Goal: Transaction & Acquisition: Book appointment/travel/reservation

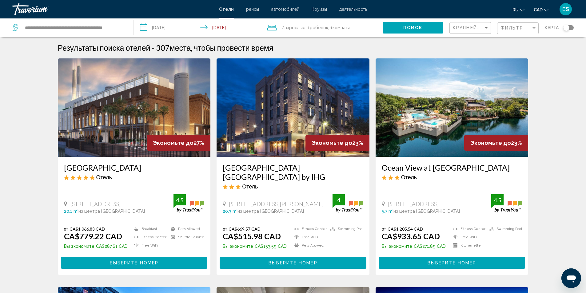
click at [572, 28] on div "Toggle map" at bounding box center [568, 27] width 10 height 5
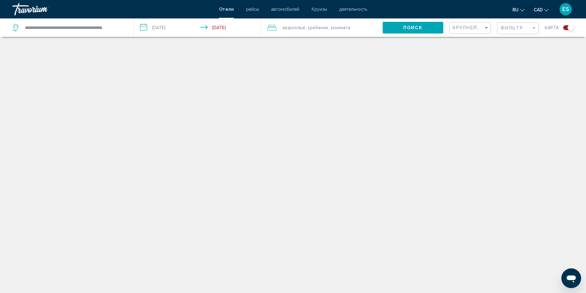
scroll to position [37, 0]
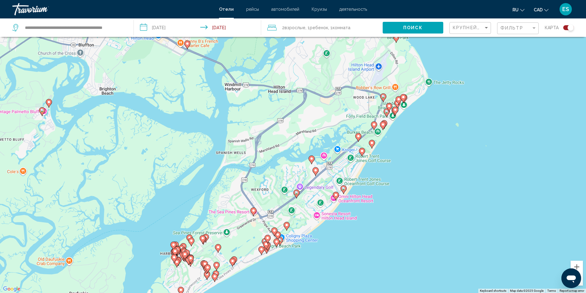
drag, startPoint x: 308, startPoint y: 150, endPoint x: 302, endPoint y: 75, distance: 75.3
click at [302, 75] on div "To activate drag with keyboard, press Alt + Enter. Once in keyboard drag state,…" at bounding box center [293, 146] width 586 height 293
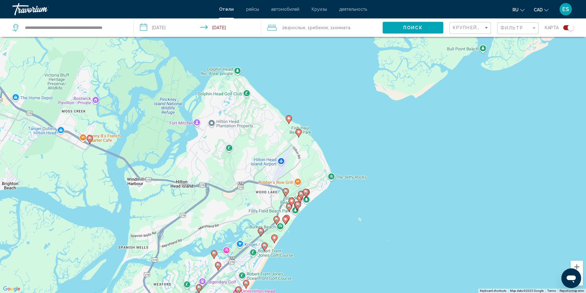
drag, startPoint x: 300, startPoint y: 170, endPoint x: 213, endPoint y: 255, distance: 122.1
click at [199, 272] on div "To activate drag with keyboard, press Alt + Enter. Once in keyboard drag state,…" at bounding box center [293, 146] width 586 height 293
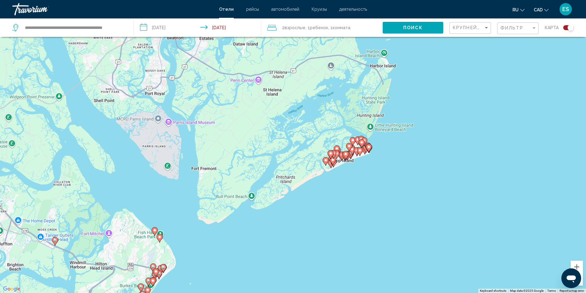
drag, startPoint x: 358, startPoint y: 86, endPoint x: 204, endPoint y: 200, distance: 191.9
click at [204, 200] on div "To activate drag with keyboard, press Alt + Enter. Once in keyboard drag state,…" at bounding box center [293, 146] width 586 height 293
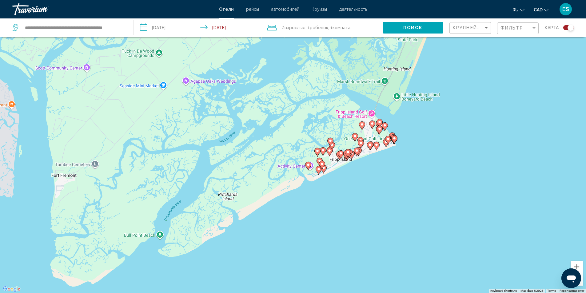
drag, startPoint x: 338, startPoint y: 166, endPoint x: 262, endPoint y: 181, distance: 77.4
click at [256, 184] on div "To activate drag with keyboard, press Alt + Enter. Once in keyboard drag state,…" at bounding box center [293, 146] width 586 height 293
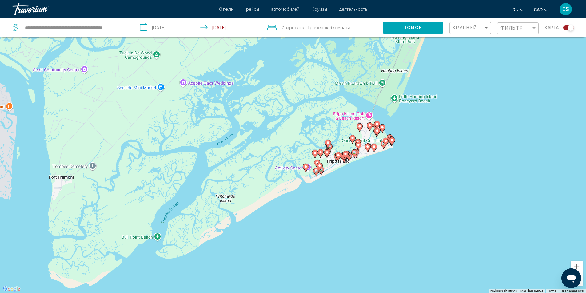
click at [360, 143] on icon "Main content" at bounding box center [358, 146] width 6 height 8
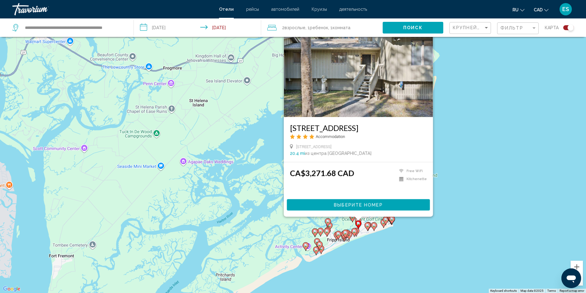
click at [471, 138] on div "To activate drag with keyboard, press Alt + Enter. Once in keyboard drag state,…" at bounding box center [293, 146] width 586 height 293
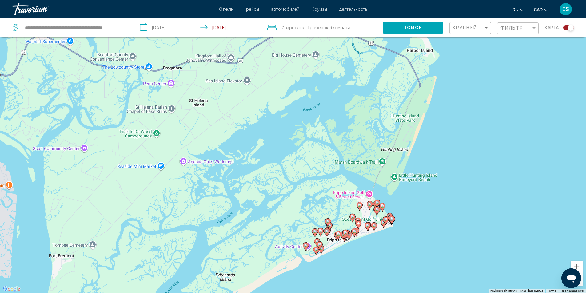
click at [306, 246] on image "Main content" at bounding box center [306, 246] width 4 height 4
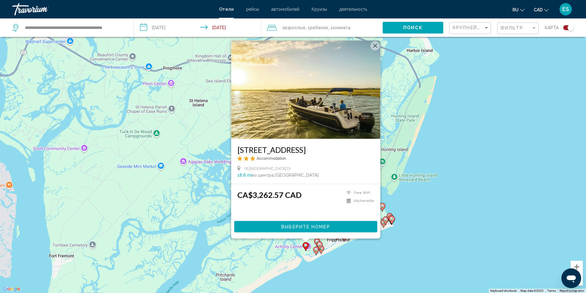
click at [373, 43] on button "Close" at bounding box center [374, 45] width 9 height 9
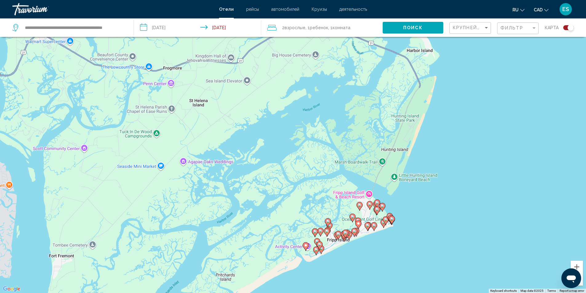
click at [317, 250] on gmp-advanced-marker "Main content" at bounding box center [320, 245] width 6 height 9
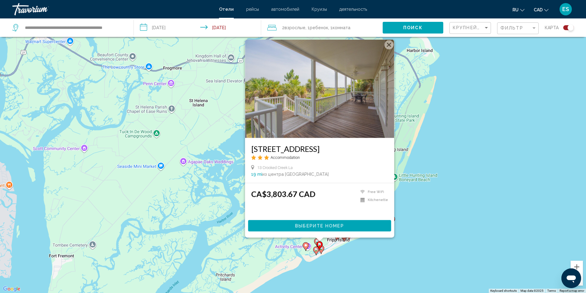
click at [390, 45] on button "Close" at bounding box center [388, 44] width 9 height 9
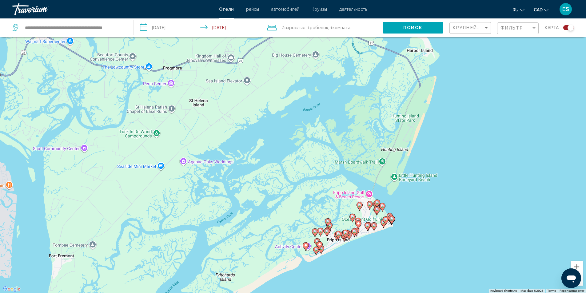
click at [359, 202] on icon "Main content" at bounding box center [360, 206] width 6 height 8
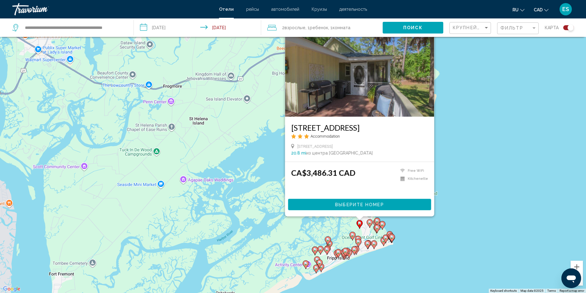
click at [451, 155] on div "To activate drag with keyboard, press Alt + Enter. Once in keyboard drag state,…" at bounding box center [293, 146] width 586 height 293
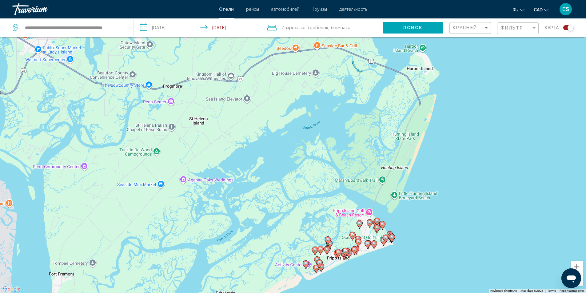
click at [374, 246] on icon "Main content" at bounding box center [374, 245] width 6 height 8
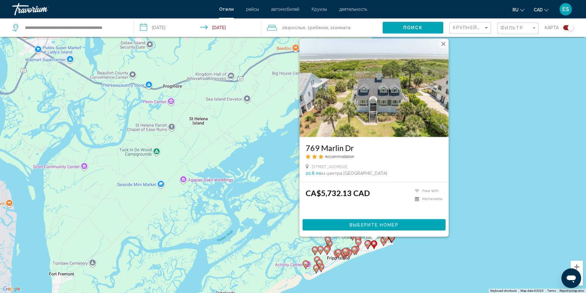
click at [474, 130] on div "To activate drag with keyboard, press Alt + Enter. Once in keyboard drag state,…" at bounding box center [293, 146] width 586 height 293
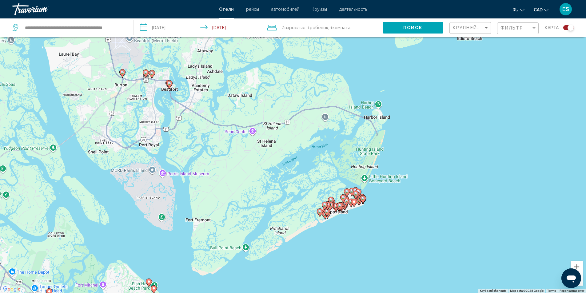
click at [368, 143] on div "To activate drag with keyboard, press Alt + Enter. Once in keyboard drag state,…" at bounding box center [293, 146] width 586 height 293
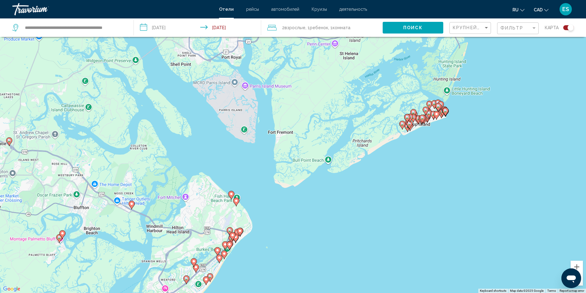
drag, startPoint x: 306, startPoint y: 180, endPoint x: 380, endPoint y: 108, distance: 103.8
click at [380, 107] on div "To activate drag with keyboard, press Alt + Enter. Once in keyboard drag state,…" at bounding box center [293, 146] width 586 height 293
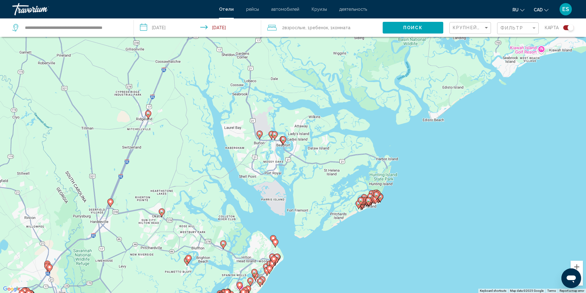
drag, startPoint x: 357, startPoint y: 114, endPoint x: 327, endPoint y: 191, distance: 83.0
click at [327, 191] on div "To activate drag with keyboard, press Alt + Enter. Once in keyboard drag state,…" at bounding box center [293, 146] width 586 height 293
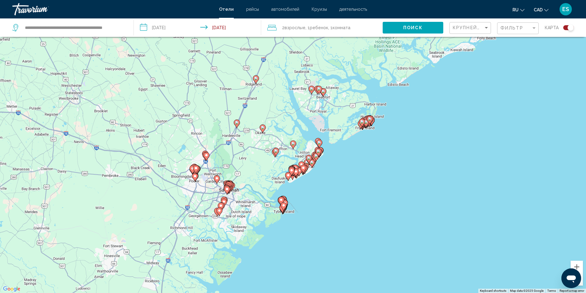
drag, startPoint x: 318, startPoint y: 197, endPoint x: 337, endPoint y: 125, distance: 73.9
click at [337, 125] on div "To activate drag with keyboard, press Alt + Enter. Once in keyboard drag state,…" at bounding box center [293, 146] width 586 height 293
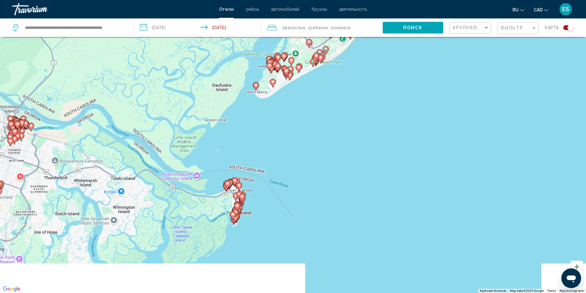
drag, startPoint x: 223, startPoint y: 184, endPoint x: 274, endPoint y: 132, distance: 73.1
click at [274, 132] on div "To activate drag with keyboard, press Alt + Enter. Once in keyboard drag state,…" at bounding box center [293, 146] width 586 height 293
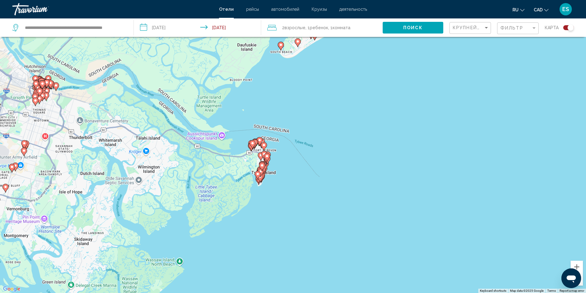
drag, startPoint x: 270, startPoint y: 155, endPoint x: 290, endPoint y: 121, distance: 39.5
click at [290, 121] on div "To activate drag with keyboard, press Alt + Enter. Once in keyboard drag state,…" at bounding box center [293, 146] width 586 height 293
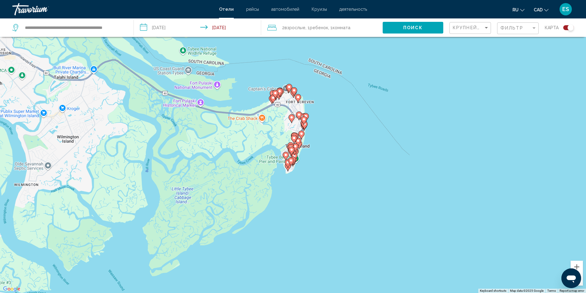
click at [286, 168] on gmp-advanced-marker "Main content" at bounding box center [288, 163] width 6 height 9
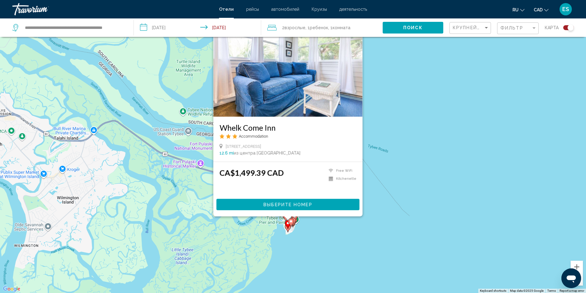
click at [374, 87] on div "To activate drag with keyboard, press Alt + Enter. Once in keyboard drag state,…" at bounding box center [293, 146] width 586 height 293
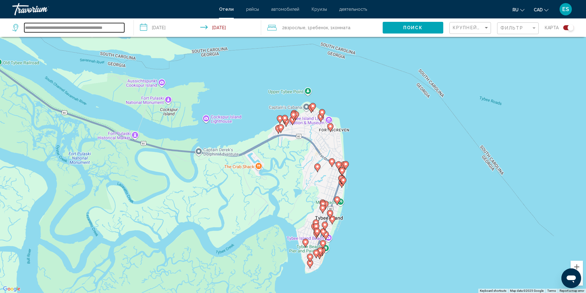
click at [37, 28] on input "**********" at bounding box center [74, 27] width 100 height 9
click at [565, 27] on div "Toggle map" at bounding box center [568, 27] width 10 height 5
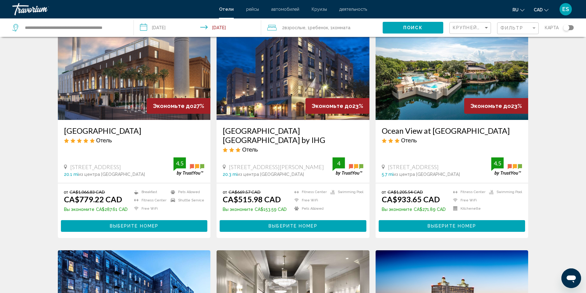
scroll to position [43, 0]
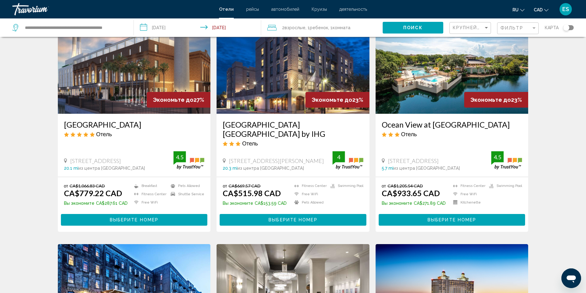
click at [90, 20] on div "**********" at bounding box center [69, 27] width 115 height 18
click at [91, 26] on input "**********" at bounding box center [74, 27] width 100 height 9
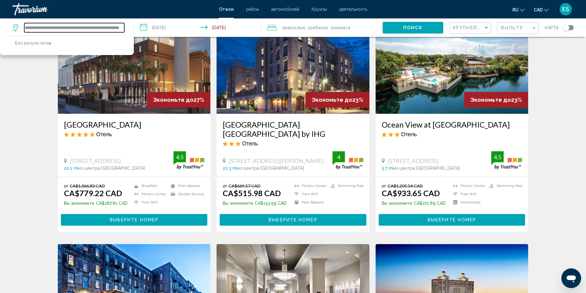
click at [87, 28] on input "**********" at bounding box center [74, 27] width 100 height 9
drag, startPoint x: 123, startPoint y: 27, endPoint x: 13, endPoint y: 35, distance: 111.0
click at [13, 35] on div "**********" at bounding box center [69, 27] width 115 height 18
drag, startPoint x: 52, startPoint y: 28, endPoint x: 13, endPoint y: 26, distance: 38.8
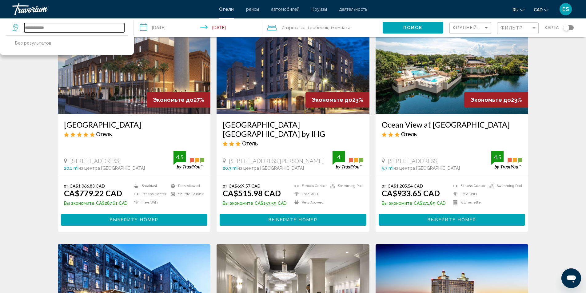
click at [13, 26] on div "**********" at bounding box center [68, 27] width 112 height 9
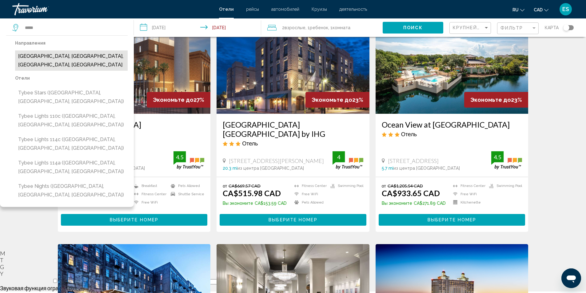
click at [34, 55] on button "Tybee Island, Savannah, GA, United States" at bounding box center [71, 60] width 113 height 20
type input "**********"
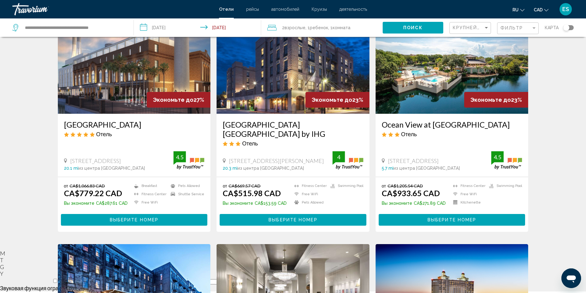
click at [405, 28] on span "Поиск" at bounding box center [412, 28] width 19 height 5
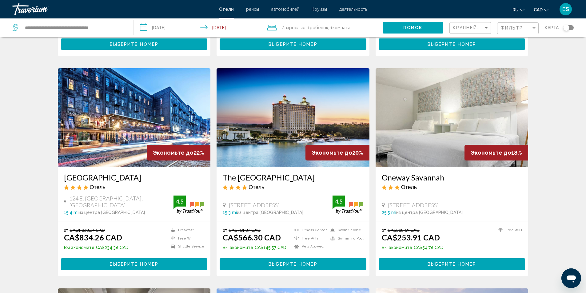
scroll to position [461, 0]
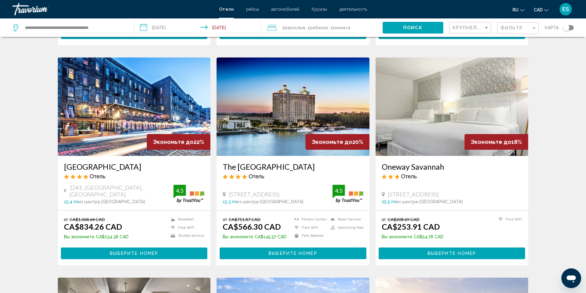
click at [441, 140] on img "Main content" at bounding box center [452, 107] width 153 height 98
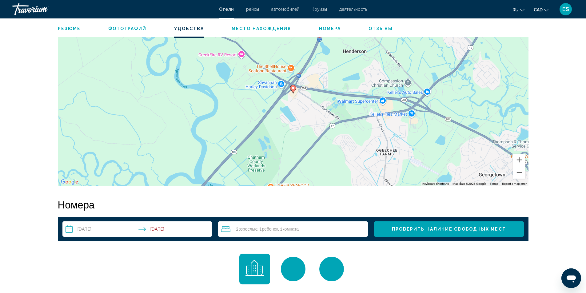
scroll to position [646, 0]
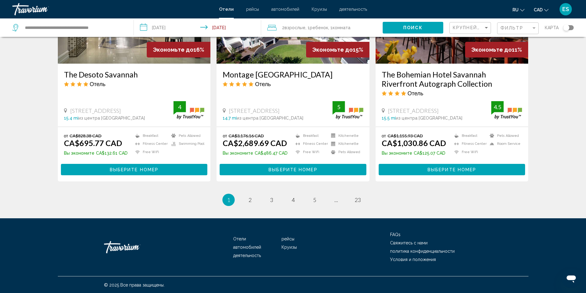
scroll to position [781, 0]
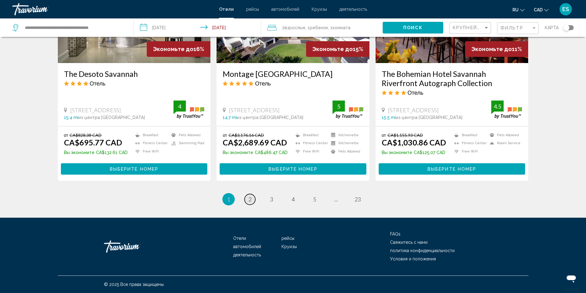
click at [251, 202] on span "2" at bounding box center [250, 199] width 3 height 7
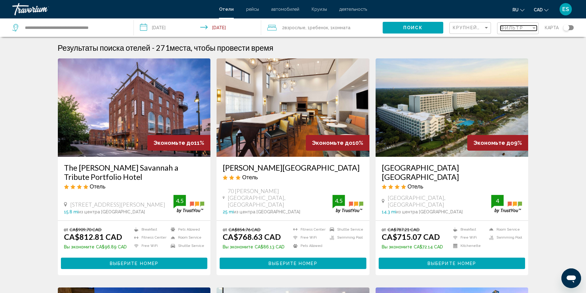
click at [534, 28] on div "Filter" at bounding box center [534, 28] width 3 height 2
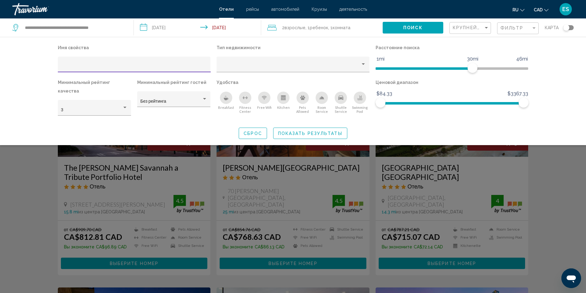
click at [558, 46] on div "Имя свойства Тип недвижимости Расстояние поиска 1mi 46mi 30mi Минимальный рейти…" at bounding box center [293, 91] width 586 height 108
click at [484, 27] on div "Sort by" at bounding box center [487, 27] width 6 height 5
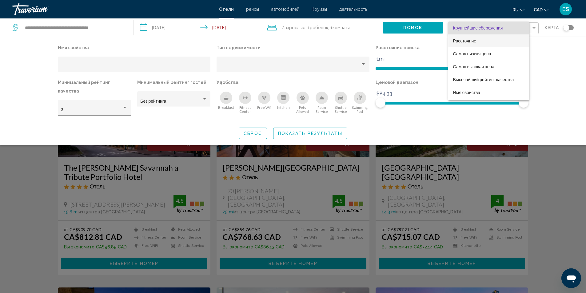
click at [474, 39] on span "Расстояние" at bounding box center [464, 40] width 23 height 5
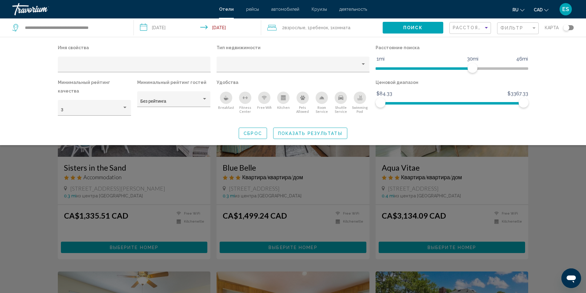
click at [311, 131] on span "Показать результаты" at bounding box center [310, 133] width 64 height 5
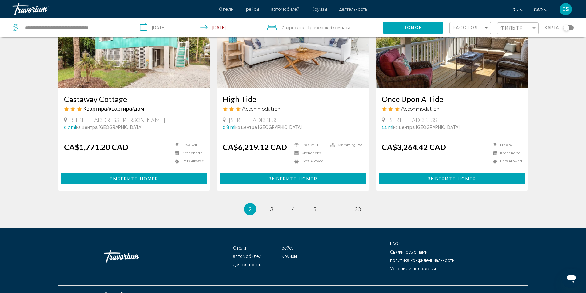
scroll to position [718, 0]
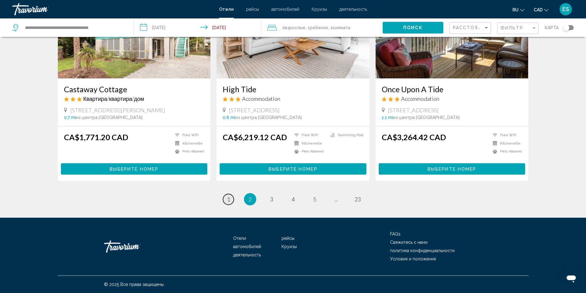
click at [230, 200] on span "1" at bounding box center [228, 199] width 3 height 7
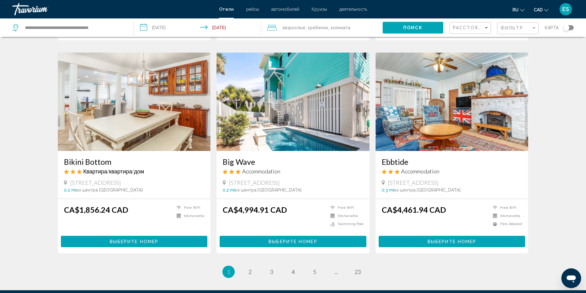
scroll to position [646, 0]
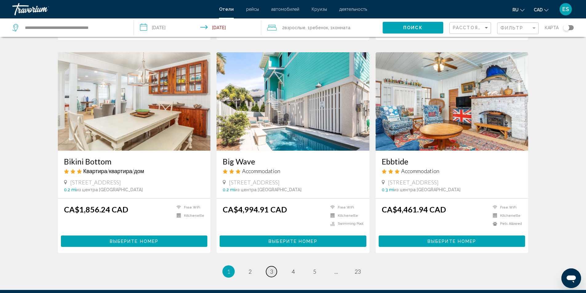
click at [271, 273] on span "3" at bounding box center [271, 271] width 3 height 7
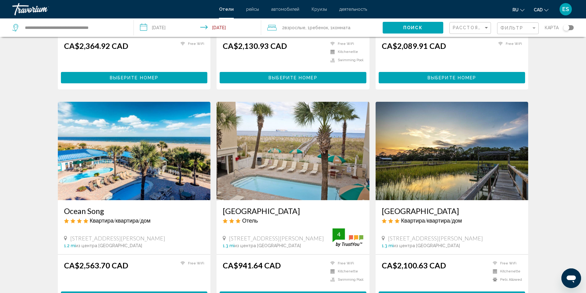
scroll to position [185, 0]
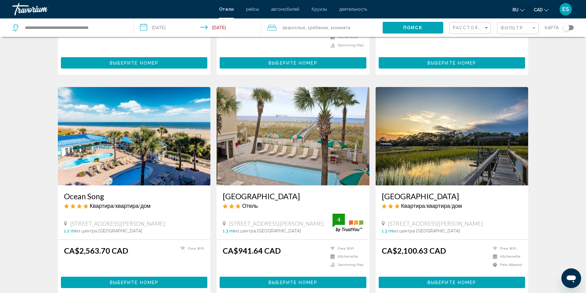
click at [302, 172] on img "Main content" at bounding box center [293, 136] width 153 height 98
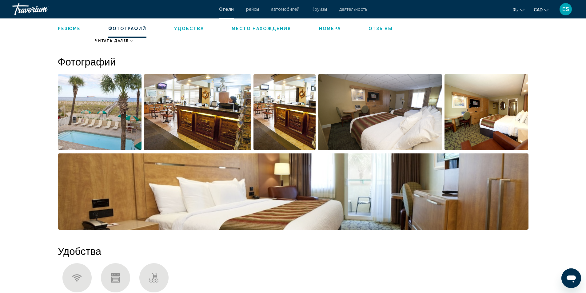
scroll to position [308, 0]
